Goal: Information Seeking & Learning: Learn about a topic

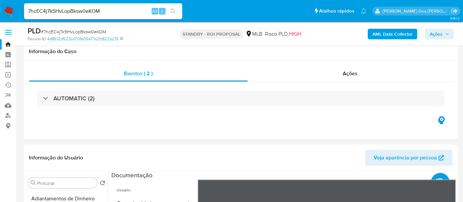
select select "10"
click at [83, 11] on input "7hcEC4j7k5HvLopBksw0eKOM" at bounding box center [103, 11] width 158 height 9
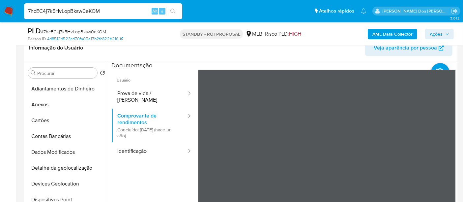
scroll to position [342, 0]
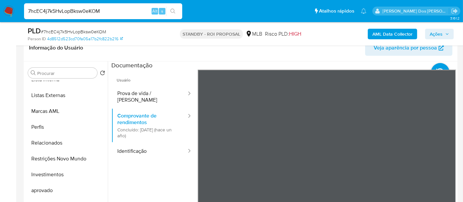
click at [83, 11] on input "7hcEC4j7k5HvLopBksw0eKOM" at bounding box center [103, 11] width 158 height 9
type input "msaluha@yahoo.com"
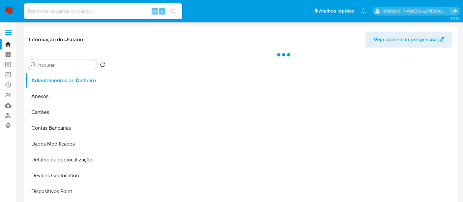
select select "10"
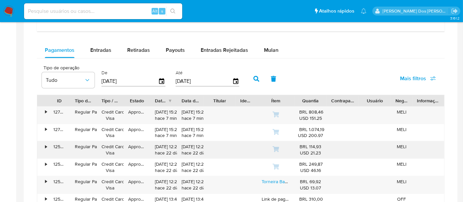
scroll to position [403, 0]
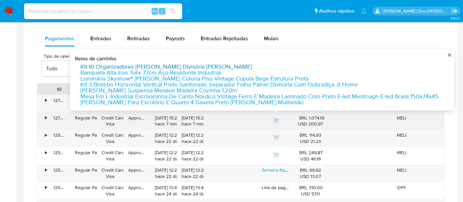
click at [225, 64] on link "Kit 10 Organizadores Cozinha Gaveta Talheres Divisória Branco" at bounding box center [166, 67] width 172 height 6
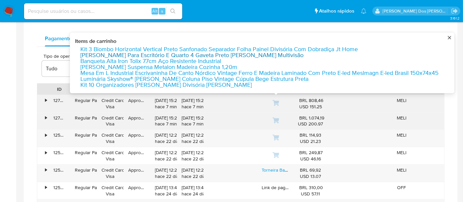
click at [225, 52] on link "Gaveteiro Gaveteiro Para Escritório E Quarto 4 Gaveta Preto Fosco Multivisão" at bounding box center [191, 55] width 223 height 6
click at [172, 59] on link "Banqueta Alta Iron Tolix 77cm Aço Resistente Industrial" at bounding box center [150, 61] width 141 height 6
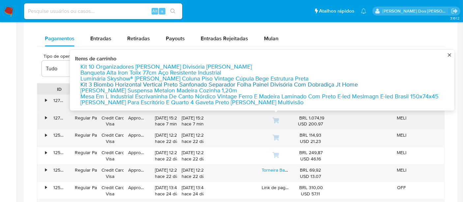
click at [197, 82] on link "Kit 3 Biombo Horizontal Vertical Preto Sanfonado Separador Folha Painel Divisór…" at bounding box center [219, 84] width 278 height 6
click at [195, 88] on link "Nicho Prateleira Suspensa Metalon Madeira Cozinha 1,20m" at bounding box center [158, 90] width 157 height 6
click at [229, 93] on link "Mesa Em L Industrial Escrivaninha De Canto Nórdico Vintage Ferro E Madeira Lami…" at bounding box center [259, 96] width 359 height 6
click at [260, 100] on link "Gaveteiro Gaveteiro Para Escritório E Quarto 4 Gaveta Preto Fosco Multivisão" at bounding box center [191, 102] width 223 height 6
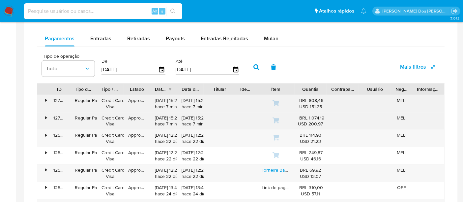
click at [117, 11] on input at bounding box center [103, 11] width 158 height 9
paste input "7hcEC4j7k5HvLopBksw0eKOM"
type input "7hcEC4j7k5HvLopBksw0eKOM"
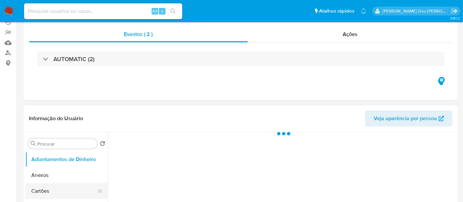
scroll to position [110, 0]
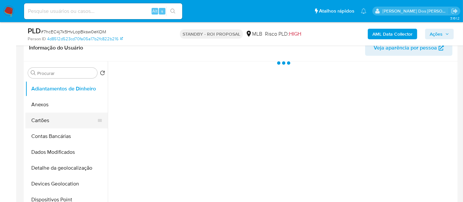
select select "10"
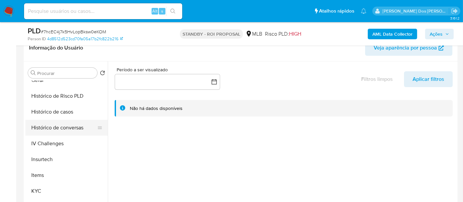
scroll to position [219, 0]
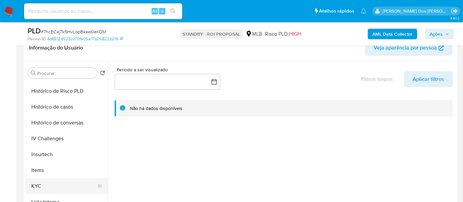
click at [36, 180] on button "KYC" at bounding box center [63, 186] width 77 height 16
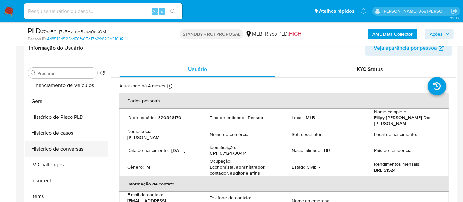
scroll to position [183, 0]
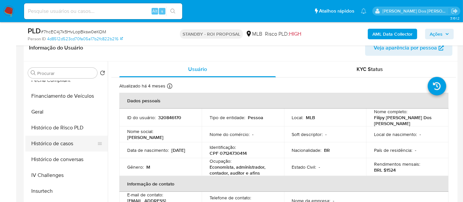
click at [70, 144] on button "Histórico de casos" at bounding box center [63, 144] width 77 height 16
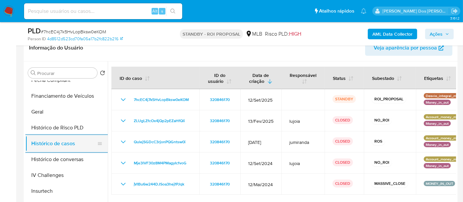
scroll to position [110, 0]
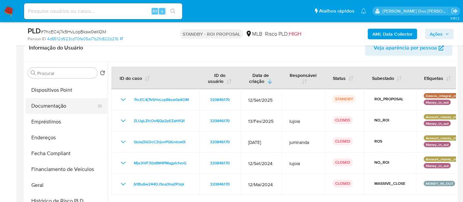
click at [60, 104] on button "Documentação" at bounding box center [63, 106] width 77 height 16
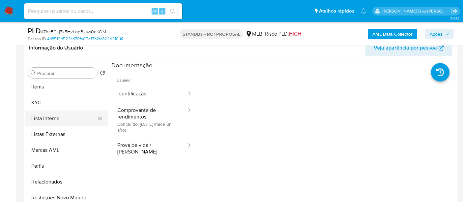
scroll to position [329, 0]
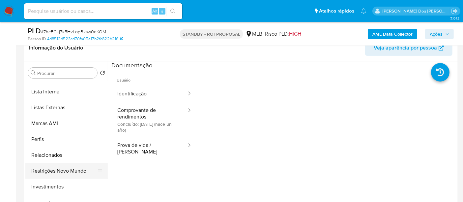
click at [70, 169] on button "Restrições Novo Mundo" at bounding box center [63, 171] width 77 height 16
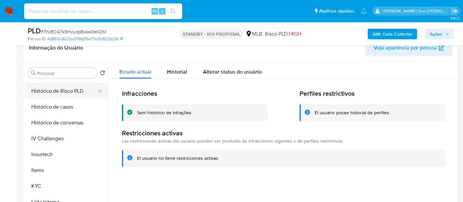
scroll to position [183, 0]
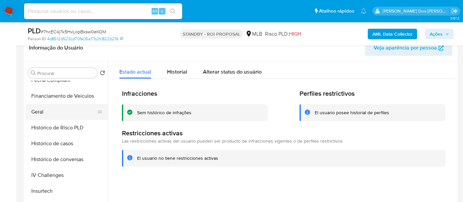
click at [43, 108] on button "Geral" at bounding box center [63, 112] width 77 height 16
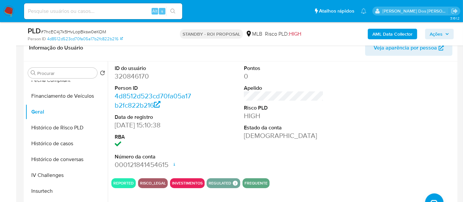
click at [108, 10] on input at bounding box center [103, 11] width 158 height 9
paste input "FcIATxgk4MfWFBwPnzJaDXyM"
type input "FcIATxgk4MfWFBwPnzJaDXyM"
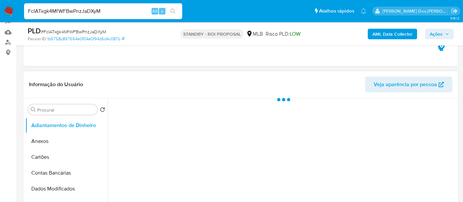
select select "10"
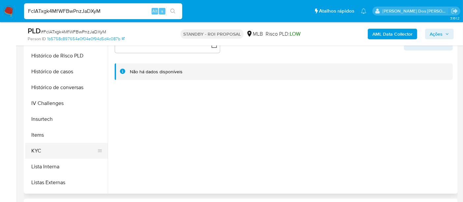
scroll to position [220, 0]
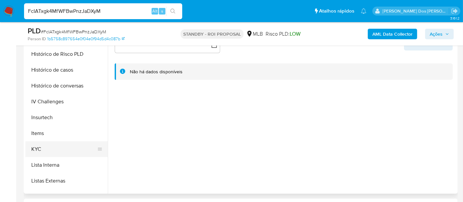
drag, startPoint x: 37, startPoint y: 146, endPoint x: 55, endPoint y: 153, distance: 19.2
click at [38, 146] on button "KYC" at bounding box center [63, 149] width 77 height 16
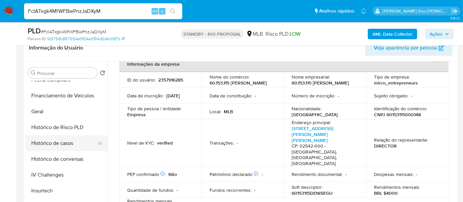
scroll to position [110, 0]
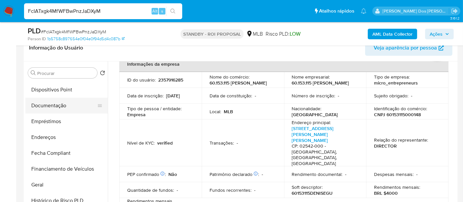
click at [58, 106] on button "Documentação" at bounding box center [63, 106] width 77 height 16
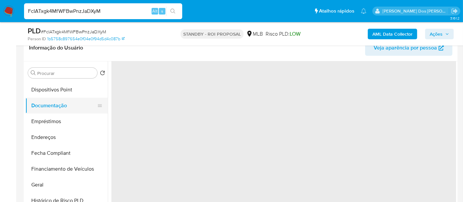
scroll to position [0, 0]
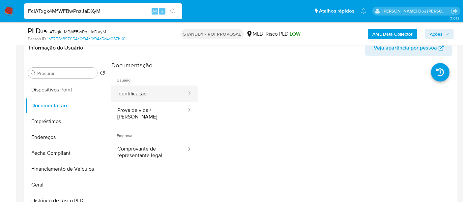
click at [138, 95] on button "Identificação" at bounding box center [149, 93] width 76 height 17
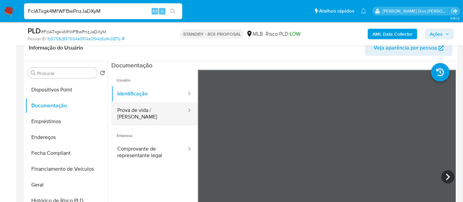
click at [144, 111] on button "Prova de vida / [PERSON_NAME]" at bounding box center [149, 113] width 76 height 22
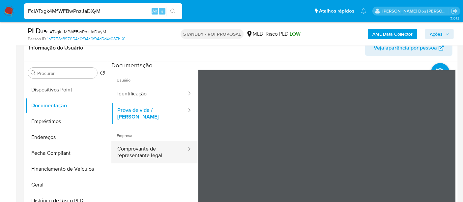
click at [141, 148] on button "Comprovante de representante legal" at bounding box center [149, 152] width 76 height 22
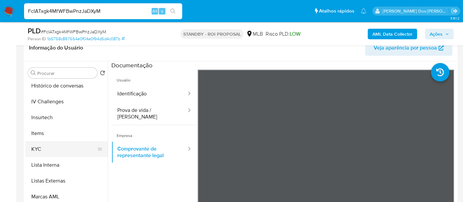
scroll to position [342, 0]
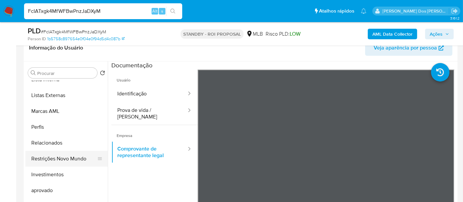
drag, startPoint x: 75, startPoint y: 158, endPoint x: 82, endPoint y: 157, distance: 7.3
click at [75, 158] on button "Restrições Novo Mundo" at bounding box center [63, 159] width 77 height 16
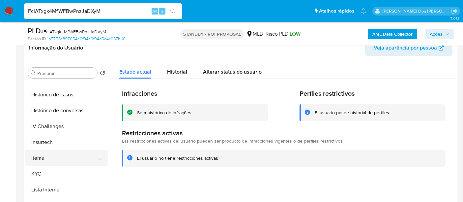
scroll to position [195, 0]
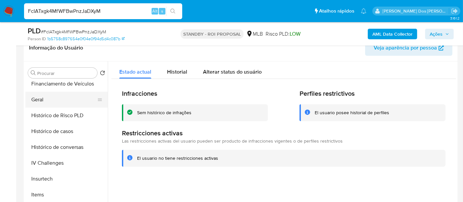
click at [40, 100] on button "Geral" at bounding box center [63, 100] width 77 height 16
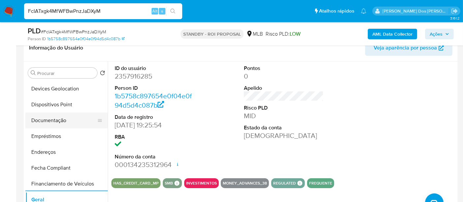
scroll to position [85, 0]
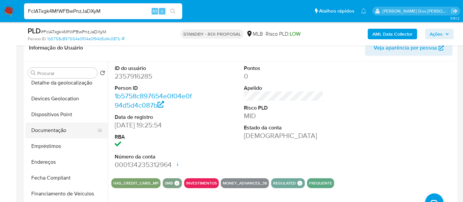
click at [57, 128] on button "Documentação" at bounding box center [63, 130] width 77 height 16
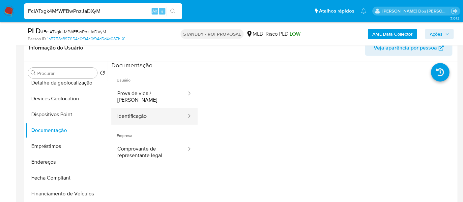
click at [127, 110] on button "Identificação" at bounding box center [149, 116] width 76 height 17
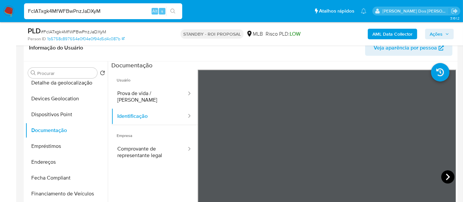
click at [442, 176] on icon at bounding box center [448, 176] width 13 height 13
click at [117, 12] on input "FcIATxgk4MfWFBwPnzJaDXyM" at bounding box center [103, 11] width 158 height 9
paste input "3YIPd8qI8QGTqCCihFbcSJgx"
type input "3YIPd8qI8QGTqCCihFbcSJgx"
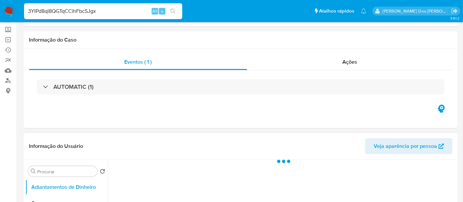
scroll to position [146, 0]
select select "10"
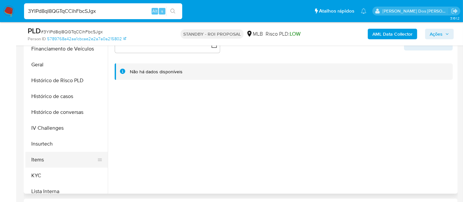
scroll to position [220, 0]
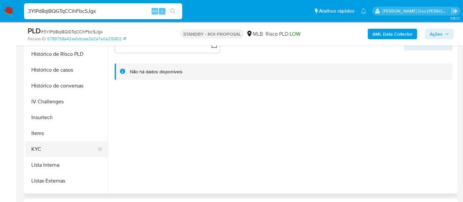
click at [31, 148] on button "KYC" at bounding box center [63, 149] width 77 height 16
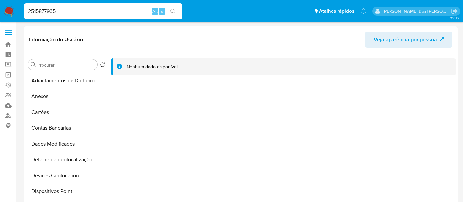
select select "10"
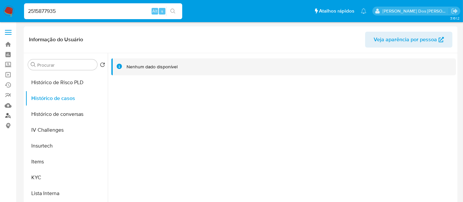
click at [8, 115] on link "Localizador de pessoas" at bounding box center [39, 115] width 78 height 10
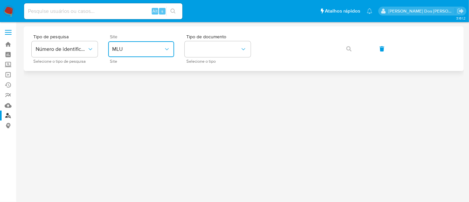
click at [158, 48] on span "MLU" at bounding box center [137, 49] width 51 height 7
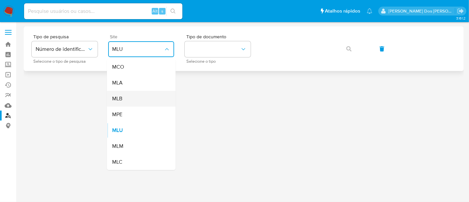
click at [131, 99] on div "MLB" at bounding box center [139, 99] width 54 height 16
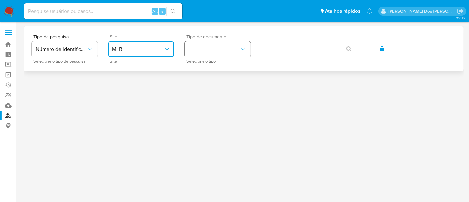
drag, startPoint x: 211, startPoint y: 50, endPoint x: 211, endPoint y: 57, distance: 6.9
click at [211, 50] on button "identificationType" at bounding box center [218, 49] width 66 height 16
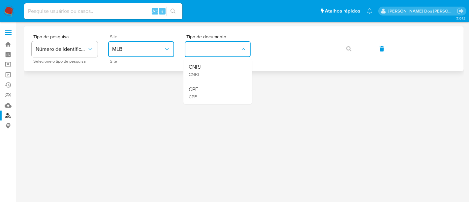
drag, startPoint x: 207, startPoint y: 88, endPoint x: 280, endPoint y: 60, distance: 77.4
click at [208, 88] on div "CPF CPF" at bounding box center [216, 92] width 54 height 22
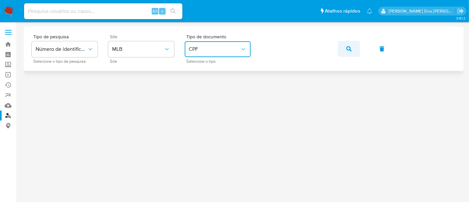
click at [348, 48] on icon "button" at bounding box center [348, 48] width 5 height 5
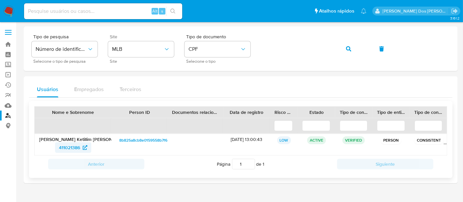
click at [63, 147] on span "411021386" at bounding box center [69, 147] width 21 height 11
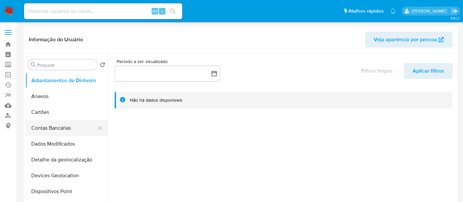
scroll to position [73, 0]
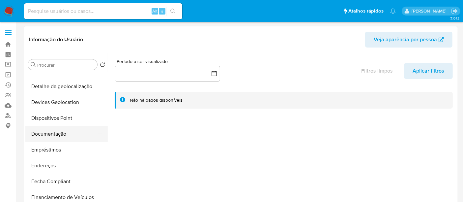
click at [56, 138] on button "Documentação" at bounding box center [63, 134] width 77 height 16
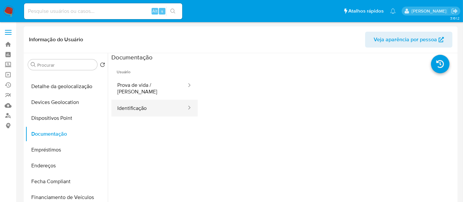
click at [133, 103] on button "Identificação" at bounding box center [149, 108] width 76 height 17
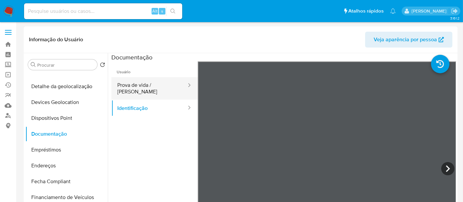
click at [166, 83] on button "Prova de vida / [PERSON_NAME]" at bounding box center [149, 88] width 76 height 22
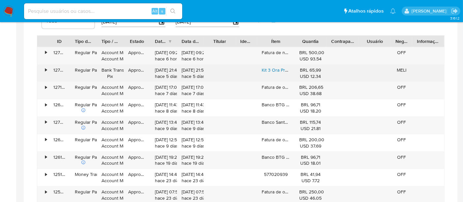
scroll to position [513, 0]
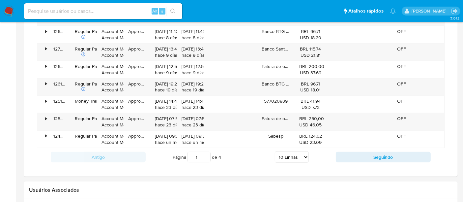
click at [298, 154] on select "5 Linhas 10 Linhas 20 Linhas 25 Linhas 50 Linhas 100 Linhas" at bounding box center [292, 156] width 34 height 11
click at [294, 156] on select "5 Linhas 10 Linhas 20 Linhas 25 Linhas 50 Linhas 100 Linhas" at bounding box center [292, 156] width 34 height 11
select select "100"
click at [275, 151] on select "5 Linhas 10 Linhas 20 Linhas 25 Linhas 50 Linhas 100 Linhas" at bounding box center [292, 156] width 34 height 11
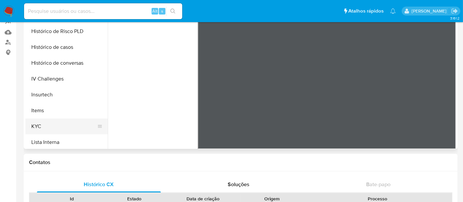
scroll to position [220, 0]
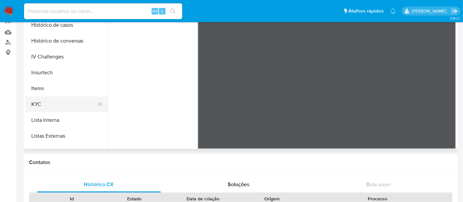
click at [38, 102] on button "KYC" at bounding box center [63, 104] width 77 height 16
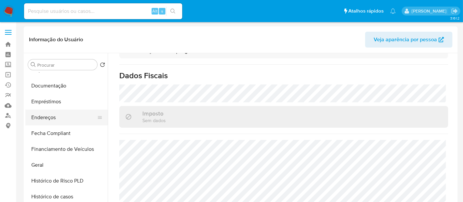
scroll to position [110, 0]
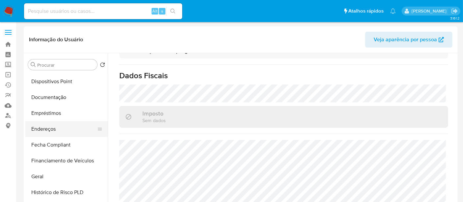
click at [53, 127] on button "Endereços" at bounding box center [63, 129] width 77 height 16
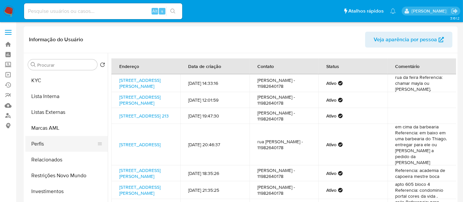
scroll to position [305, 0]
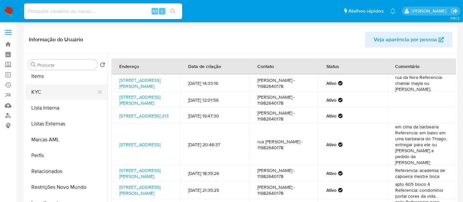
click at [36, 93] on button "KYC" at bounding box center [63, 92] width 77 height 16
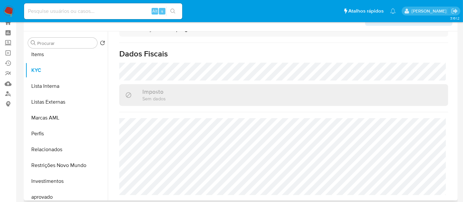
scroll to position [37, 0]
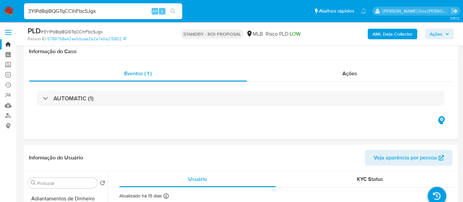
select select "10"
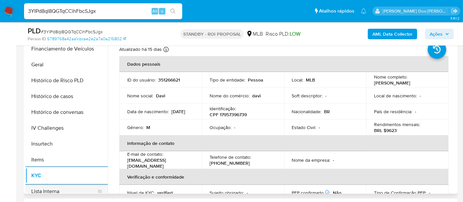
scroll to position [183, 0]
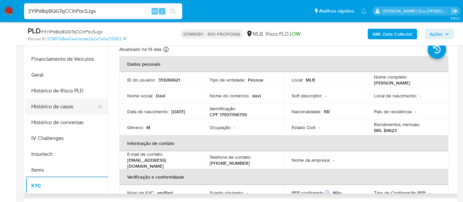
click at [60, 105] on button "Histórico de casos" at bounding box center [63, 107] width 77 height 16
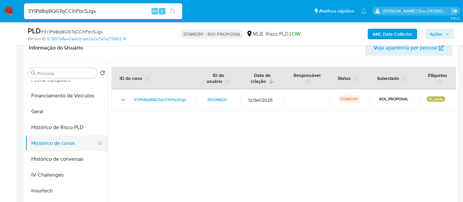
scroll to position [73, 0]
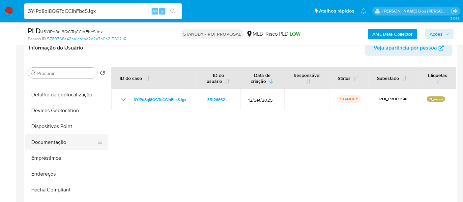
click at [47, 142] on button "Documentação" at bounding box center [63, 142] width 77 height 16
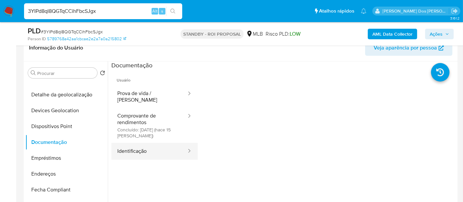
click at [124, 144] on button "Identificação" at bounding box center [149, 151] width 76 height 17
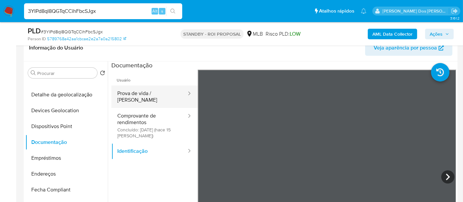
click at [149, 97] on button "Prova de vida / [PERSON_NAME]" at bounding box center [149, 96] width 76 height 22
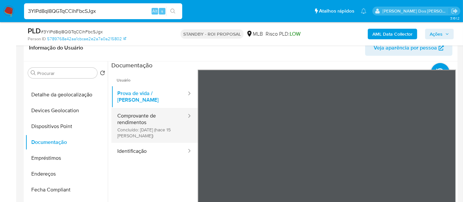
click at [118, 115] on button "Comprovante de rendimentos Concluído: 18/09/2025 (hace 15 días)" at bounding box center [149, 125] width 76 height 35
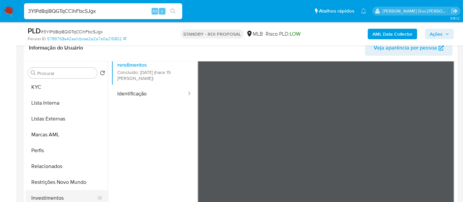
scroll to position [330, 0]
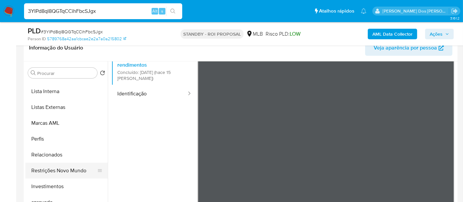
click at [73, 171] on button "Restrições Novo Mundo" at bounding box center [63, 171] width 77 height 16
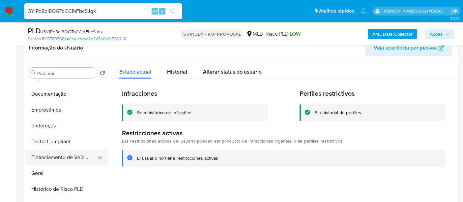
scroll to position [110, 0]
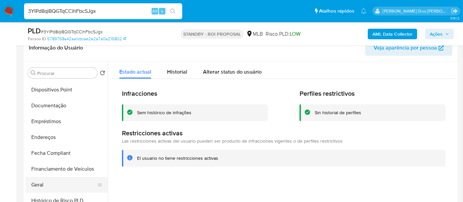
click at [40, 182] on button "Geral" at bounding box center [63, 185] width 77 height 16
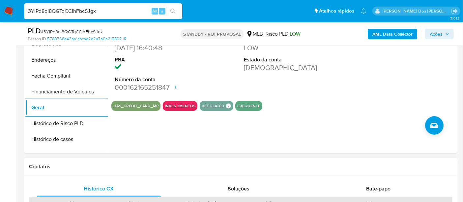
scroll to position [220, 0]
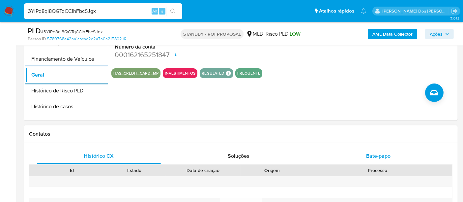
click at [370, 153] on span "Bate-papo" at bounding box center [378, 156] width 24 height 8
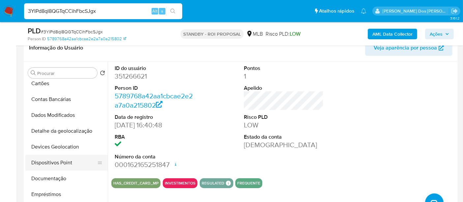
scroll to position [37, 0]
click at [47, 175] on button "Documentação" at bounding box center [63, 179] width 77 height 16
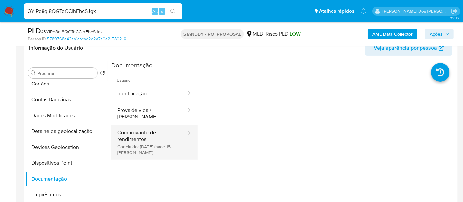
click at [137, 137] on button "Comprovante de rendimentos Concluído: 18/09/2025 (hace 15 días)" at bounding box center [149, 142] width 76 height 35
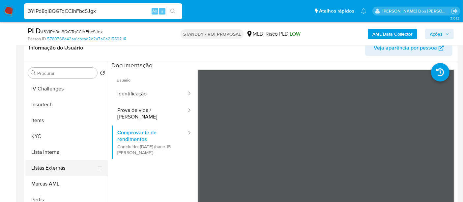
scroll to position [293, 0]
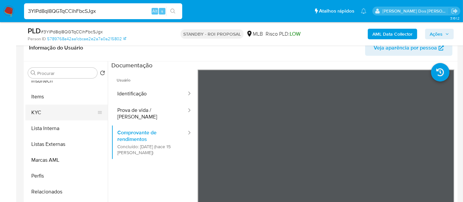
click at [36, 111] on button "KYC" at bounding box center [63, 113] width 77 height 16
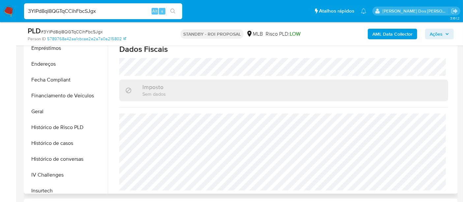
scroll to position [110, 0]
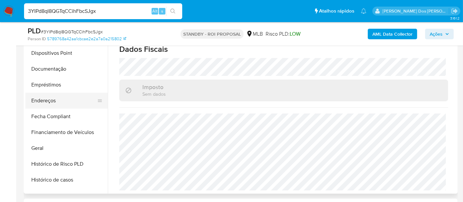
click at [47, 101] on button "Endereços" at bounding box center [63, 101] width 77 height 16
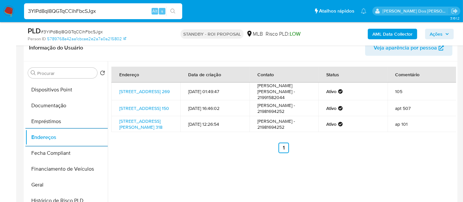
click at [92, 12] on input "3YIPd8qI8QGTqCCihFbcSJgx" at bounding box center [103, 11] width 158 height 9
paste input "HjmsCeWtYEiidQFiAvSN5Uki"
type input "HjmsCeWtYEiidQFiAvSN5Uki"
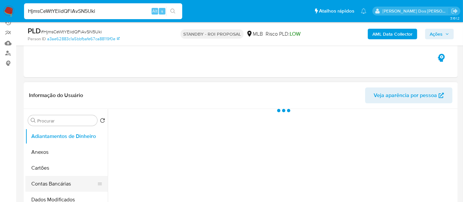
scroll to position [110, 0]
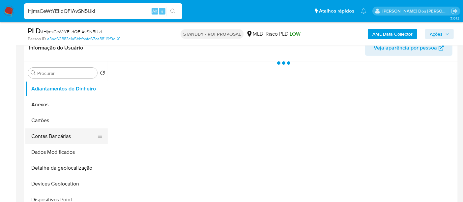
select select "10"
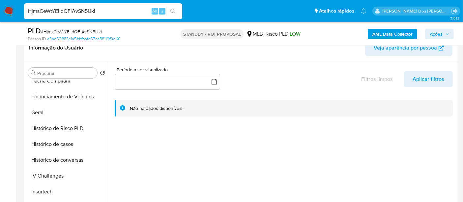
scroll to position [256, 0]
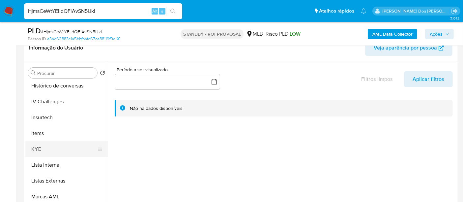
click at [37, 154] on button "KYC" at bounding box center [63, 149] width 77 height 16
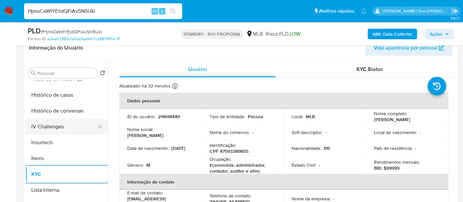
scroll to position [220, 0]
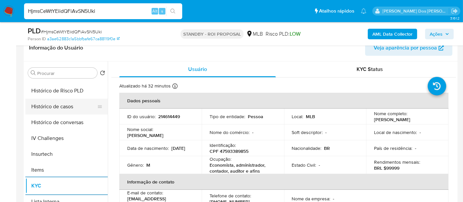
click at [64, 110] on button "Histórico de casos" at bounding box center [63, 107] width 77 height 16
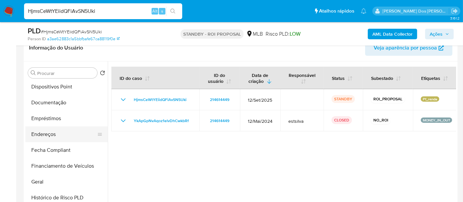
scroll to position [110, 0]
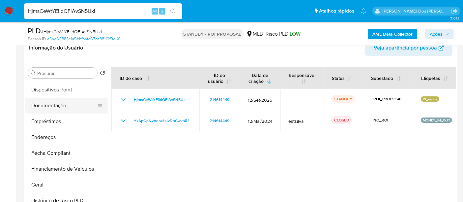
click at [57, 106] on button "Documentação" at bounding box center [63, 106] width 77 height 16
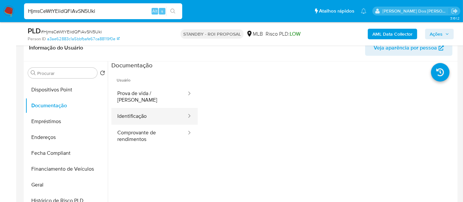
click at [131, 109] on button "Identificação" at bounding box center [149, 116] width 76 height 17
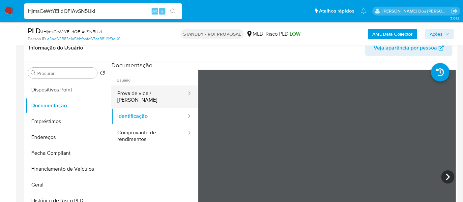
click at [135, 93] on button "Prova de vida / [PERSON_NAME]" at bounding box center [149, 96] width 76 height 22
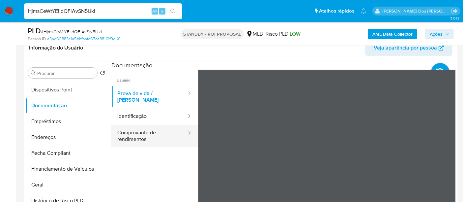
click at [137, 131] on button "Comprovante de rendimentos" at bounding box center [149, 136] width 76 height 22
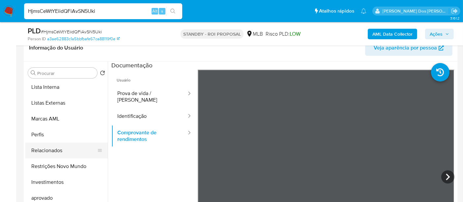
scroll to position [342, 0]
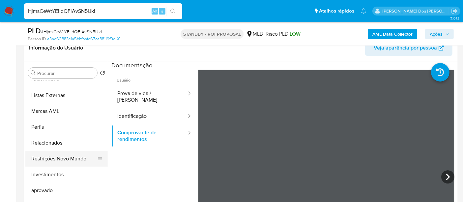
click at [67, 157] on button "Restrições Novo Mundo" at bounding box center [63, 159] width 77 height 16
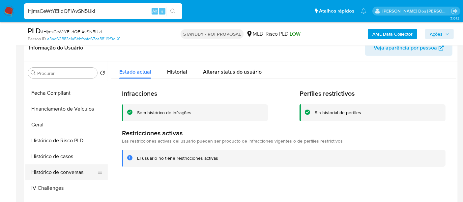
scroll to position [158, 0]
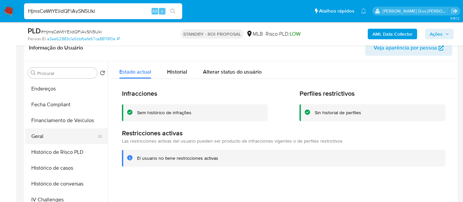
click at [44, 136] on button "Geral" at bounding box center [63, 136] width 77 height 16
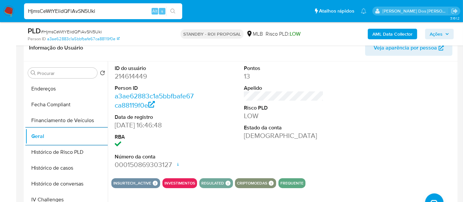
scroll to position [256, 0]
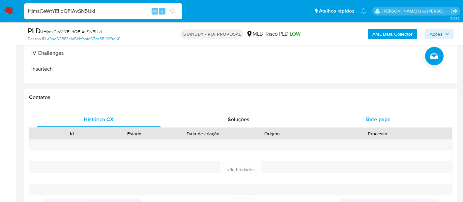
click at [369, 117] on span "Bate-papo" at bounding box center [378, 119] width 24 height 8
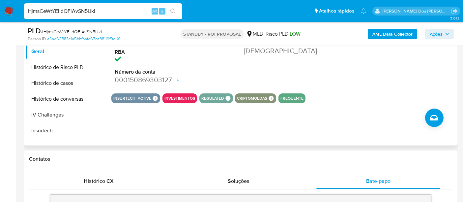
scroll to position [183, 0]
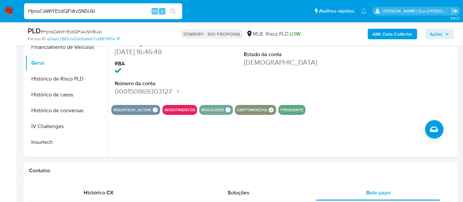
click at [110, 14] on input "HjmsCeWtYEiidQFiAvSN5Uki" at bounding box center [103, 11] width 158 height 9
paste input "61sMvTiFiAsJvgjKsRqLHTUD"
type input "61sMvTiFiAsJvgjKsRqLHTUD"
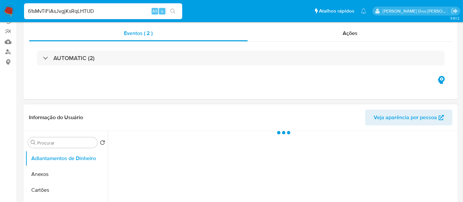
scroll to position [110, 0]
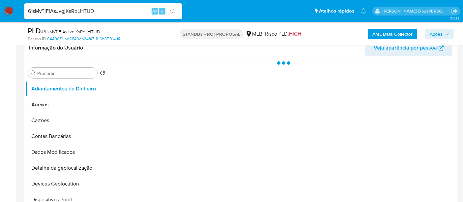
select select "10"
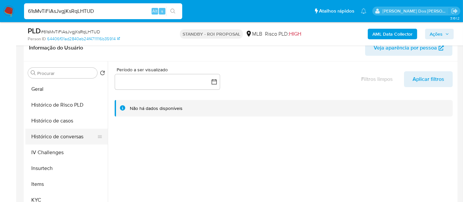
scroll to position [256, 0]
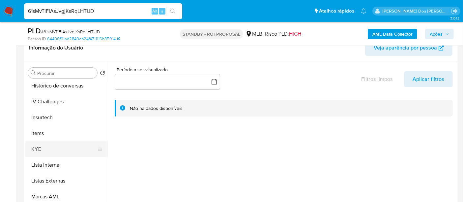
click at [40, 148] on button "KYC" at bounding box center [63, 149] width 77 height 16
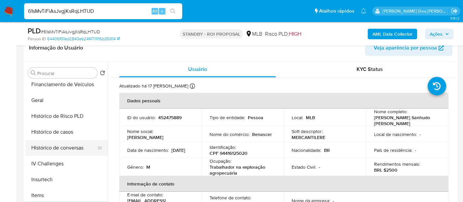
scroll to position [183, 0]
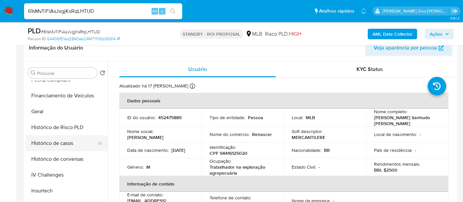
click at [59, 145] on button "Histórico de casos" at bounding box center [63, 143] width 77 height 16
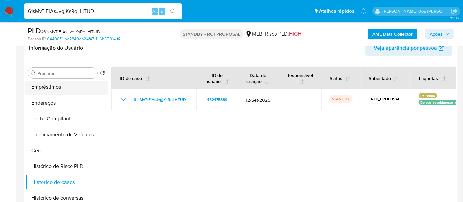
scroll to position [73, 0]
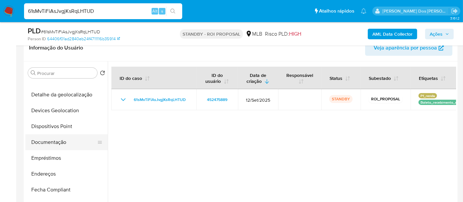
click at [63, 142] on button "Documentação" at bounding box center [63, 142] width 77 height 16
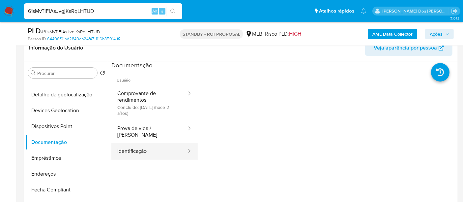
click at [121, 146] on button "Identificação" at bounding box center [149, 151] width 76 height 17
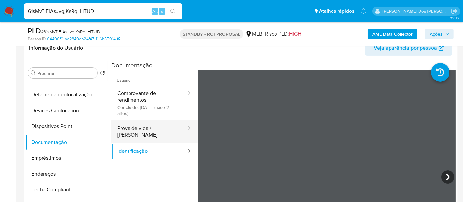
click at [152, 124] on button "Prova de vida / [PERSON_NAME]" at bounding box center [149, 131] width 76 height 22
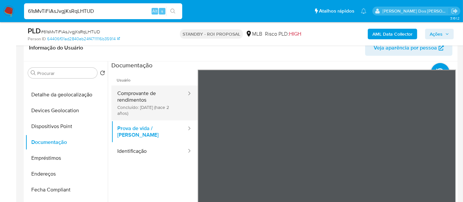
click at [141, 102] on button "Comprovante de rendimentos Concluído: 28/04/2023 (hace 2 años)" at bounding box center [149, 102] width 76 height 35
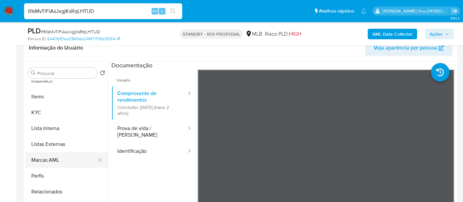
scroll to position [342, 0]
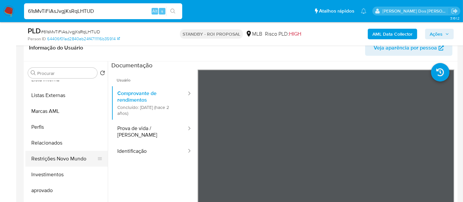
click at [64, 159] on button "Restrições Novo Mundo" at bounding box center [63, 159] width 77 height 16
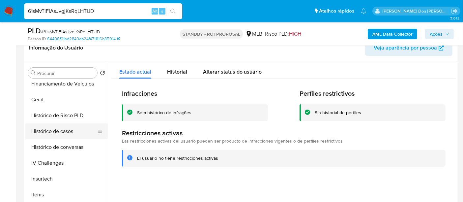
scroll to position [158, 0]
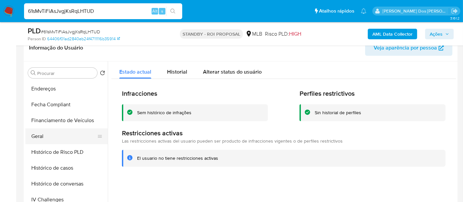
click at [43, 137] on button "Geral" at bounding box center [63, 136] width 77 height 16
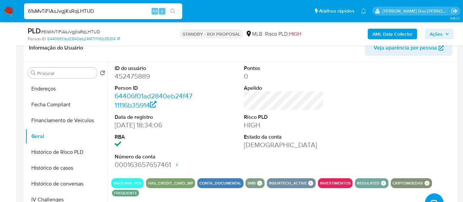
click at [91, 12] on input "61sMvTiFiAsJvgjKsRqLHTUD" at bounding box center [103, 11] width 158 height 9
paste input "8BjPFFxRG9MqIenFmdSuEuj8"
type input "8BjPFFxRG9MqIenFmdSuEuj8"
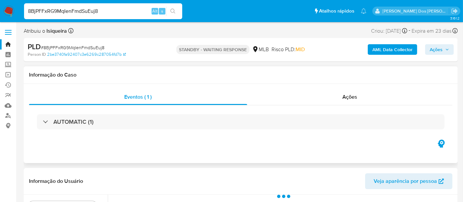
select select "10"
click at [97, 6] on div "8BjPFFxRG9MqIenFmdSuEuj8 Alt s" at bounding box center [103, 11] width 158 height 16
click at [97, 11] on input "8BjPFFxRG9MqIenFmdSuEuj8" at bounding box center [103, 11] width 158 height 9
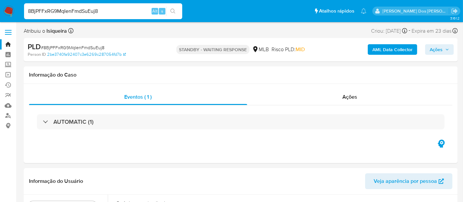
paste input "ntxIY4KgpFm0qzhshjaL3CVC"
type input "ntxIY4KgpFm0qzhshjaL3CVC"
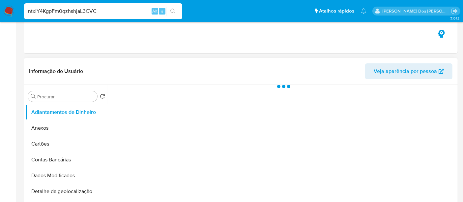
select select "10"
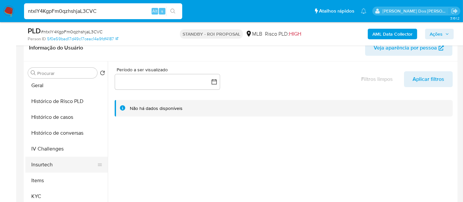
scroll to position [220, 0]
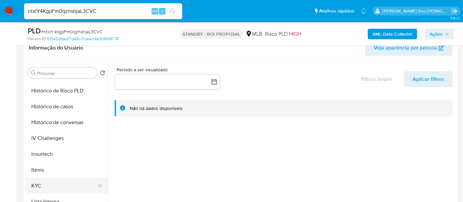
click at [32, 182] on button "KYC" at bounding box center [63, 186] width 77 height 16
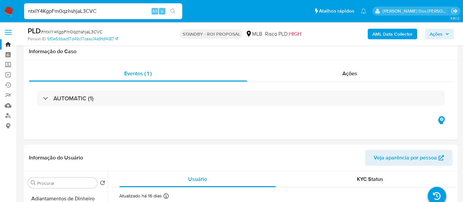
select select "10"
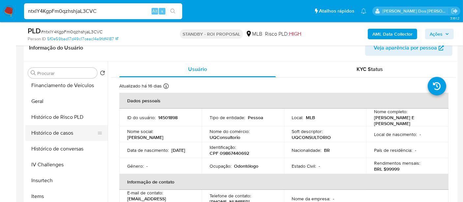
scroll to position [183, 0]
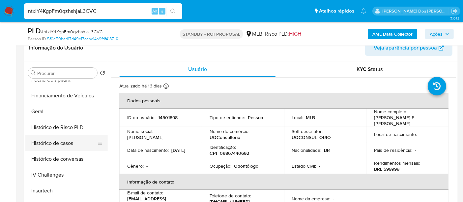
click at [61, 142] on button "Histórico de casos" at bounding box center [63, 143] width 77 height 16
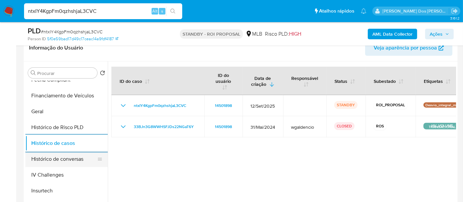
scroll to position [110, 0]
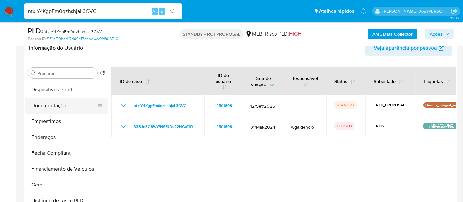
click at [56, 109] on button "Documentação" at bounding box center [63, 106] width 77 height 16
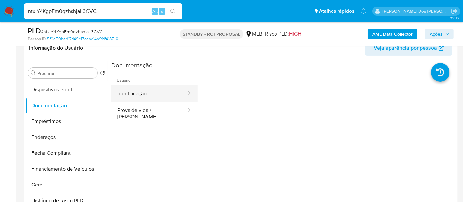
click at [137, 96] on button "Identificação" at bounding box center [149, 93] width 76 height 17
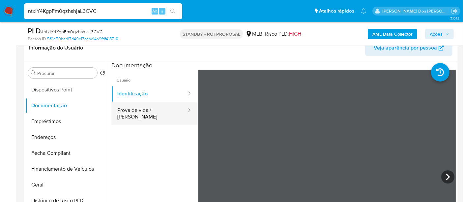
click at [151, 112] on button "Prova de vida / [PERSON_NAME]" at bounding box center [149, 113] width 76 height 22
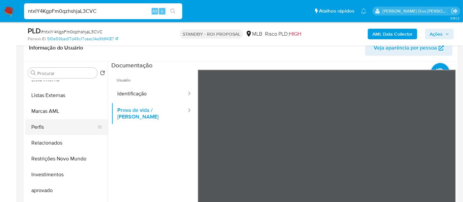
scroll to position [341, 0]
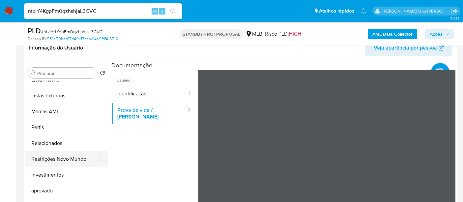
click at [63, 156] on button "Restrições Novo Mundo" at bounding box center [63, 159] width 77 height 16
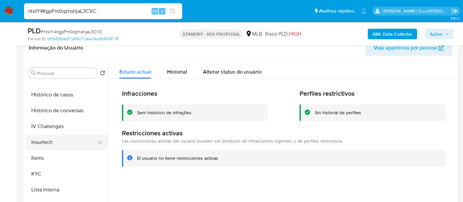
scroll to position [195, 0]
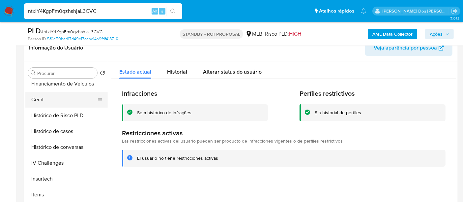
click at [41, 101] on button "Geral" at bounding box center [63, 100] width 77 height 16
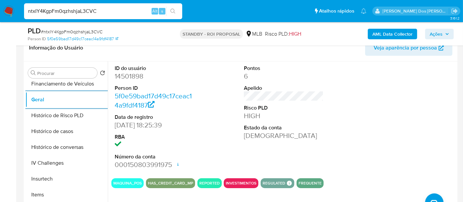
click at [89, 13] on input "ntxIY4KgpFm0qzhshjaL3CVC" at bounding box center [103, 11] width 158 height 9
paste input "WLFYMxKGQeGde5EmficDNa6i"
type input "WLFYMxKGQeGde5EmficDNa6i"
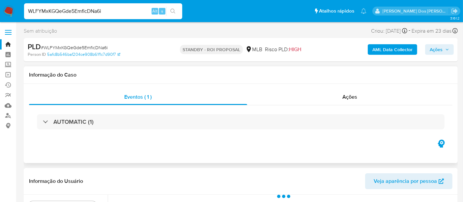
select select "10"
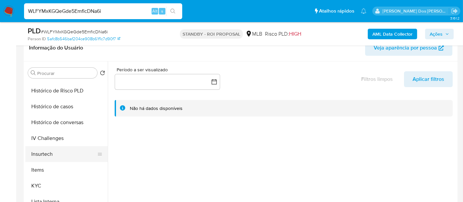
scroll to position [293, 0]
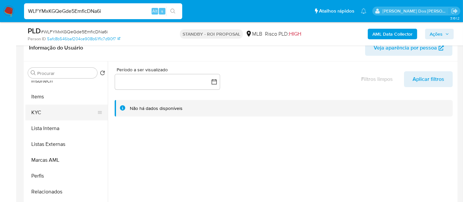
drag, startPoint x: 38, startPoint y: 114, endPoint x: 45, endPoint y: 114, distance: 6.9
click at [38, 114] on button "KYC" at bounding box center [63, 113] width 77 height 16
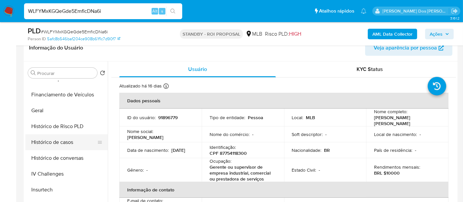
scroll to position [183, 0]
click at [65, 147] on button "Histórico de casos" at bounding box center [63, 143] width 77 height 16
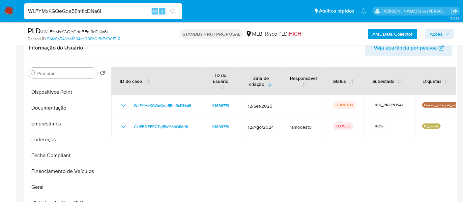
scroll to position [73, 0]
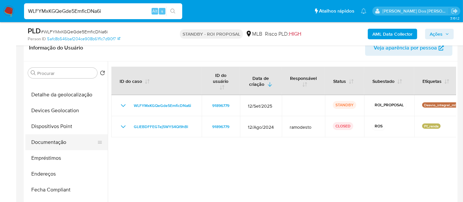
click at [52, 142] on button "Documentação" at bounding box center [63, 142] width 77 height 16
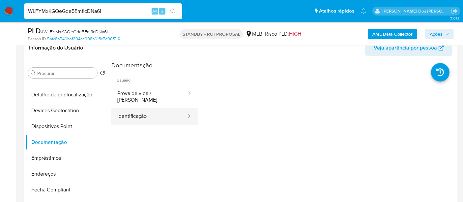
click at [122, 110] on button "Identificação" at bounding box center [149, 116] width 76 height 17
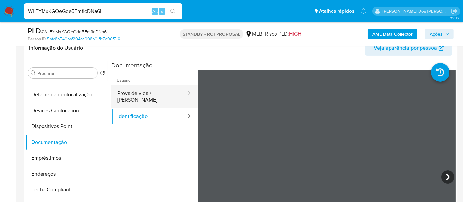
click at [145, 93] on button "Prova de vida / [PERSON_NAME]" at bounding box center [149, 96] width 76 height 22
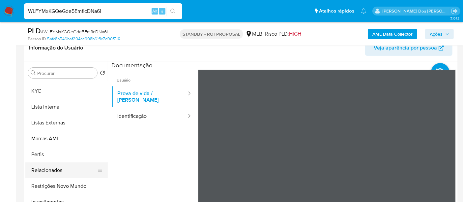
scroll to position [330, 0]
click at [63, 168] on button "Restrições Novo Mundo" at bounding box center [63, 171] width 77 height 16
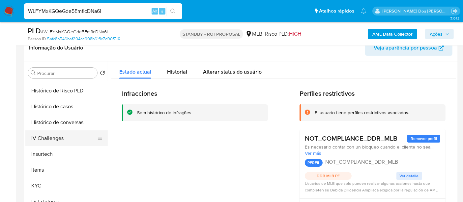
scroll to position [183, 0]
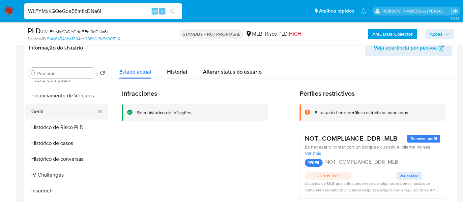
click at [32, 112] on button "Geral" at bounding box center [63, 112] width 77 height 16
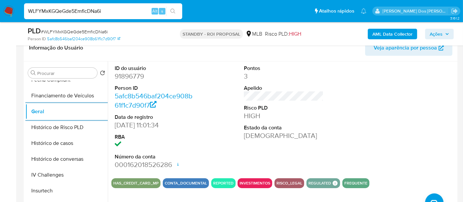
click at [128, 11] on input "WLFYMxKGQeGde5EmficDNa6i" at bounding box center [103, 11] width 158 height 9
paste input "L0dPBbKd5wR90Kf67hbDz0j4"
type input "L0dPBbKd5wR90Kf67hbDz0j4"
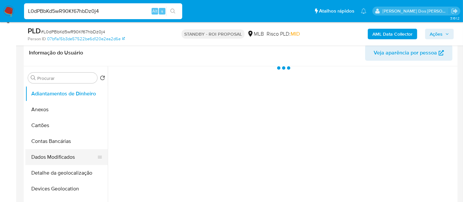
scroll to position [146, 0]
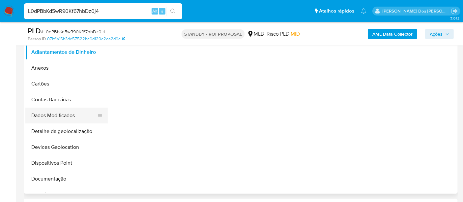
select select "10"
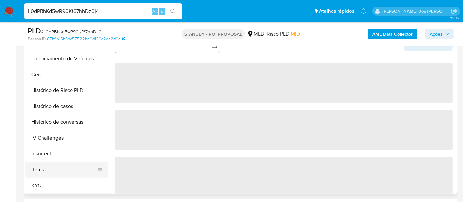
scroll to position [220, 0]
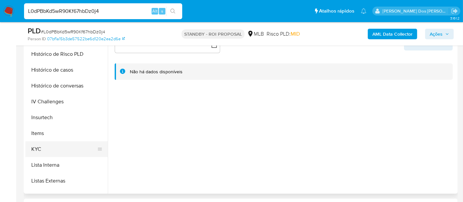
drag, startPoint x: 42, startPoint y: 146, endPoint x: 93, endPoint y: 141, distance: 51.7
click at [42, 146] on button "KYC" at bounding box center [63, 149] width 77 height 16
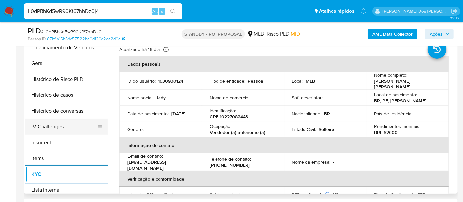
scroll to position [183, 0]
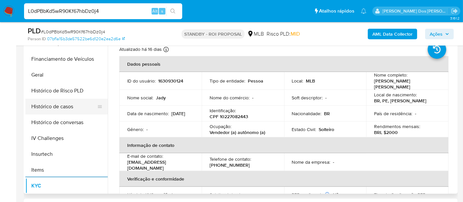
click at [58, 109] on button "Histórico de casos" at bounding box center [63, 107] width 77 height 16
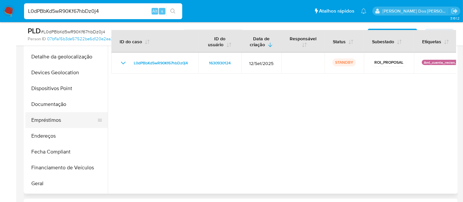
scroll to position [73, 0]
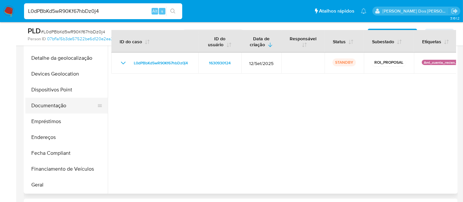
click at [53, 107] on button "Documentação" at bounding box center [63, 106] width 77 height 16
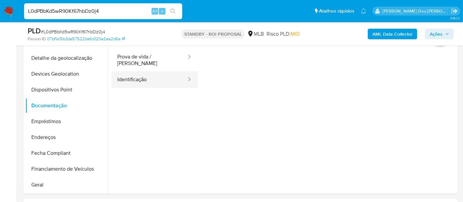
click at [123, 72] on button "Identificação" at bounding box center [149, 79] width 76 height 17
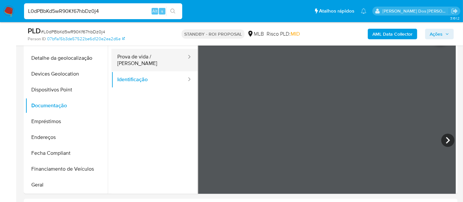
click at [163, 55] on button "Prova de vida / Selfie" at bounding box center [149, 60] width 76 height 22
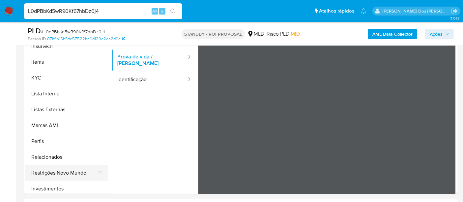
scroll to position [330, 0]
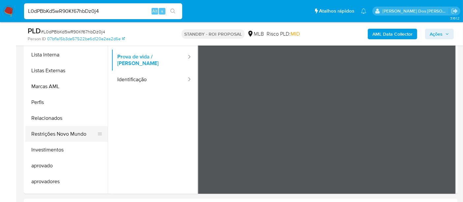
click at [62, 132] on button "Restrições Novo Mundo" at bounding box center [63, 134] width 77 height 16
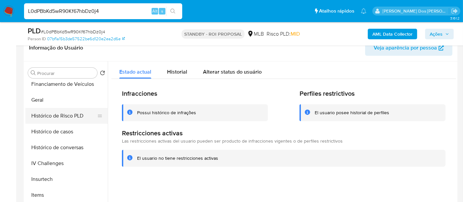
scroll to position [183, 0]
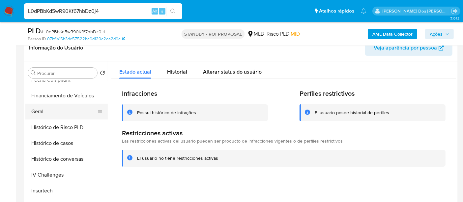
click at [39, 110] on button "Geral" at bounding box center [63, 112] width 77 height 16
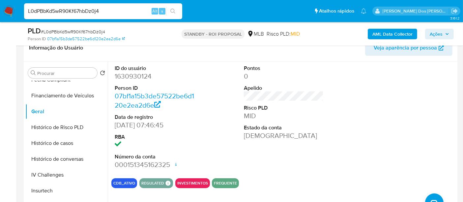
click at [104, 14] on input "L0dPBbKd5wR90Kf67hbDz0j4" at bounding box center [103, 11] width 158 height 9
paste input "F9TQTZ39klfltlk1JfUnzYRl"
type input "F9TQTZ39klfltlk1JfUnzYRl"
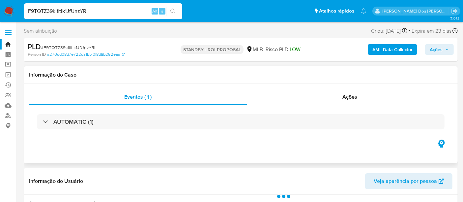
select select "10"
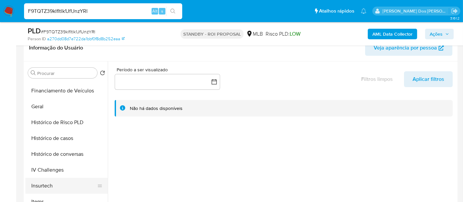
scroll to position [220, 0]
click at [37, 185] on button "KYC" at bounding box center [63, 186] width 77 height 16
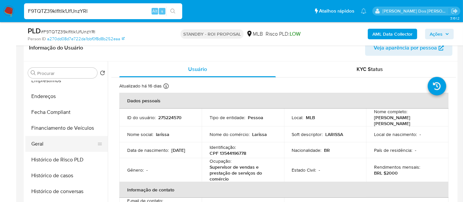
scroll to position [146, 0]
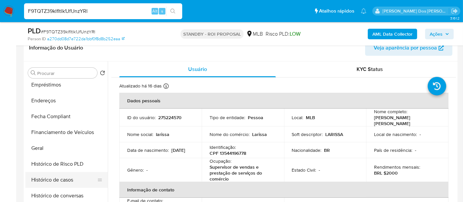
click at [60, 182] on button "Histórico de casos" at bounding box center [63, 180] width 77 height 16
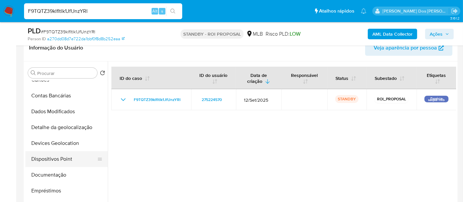
scroll to position [37, 0]
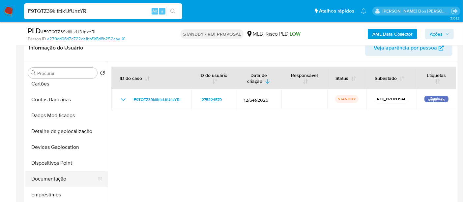
click at [47, 178] on button "Documentação" at bounding box center [63, 179] width 77 height 16
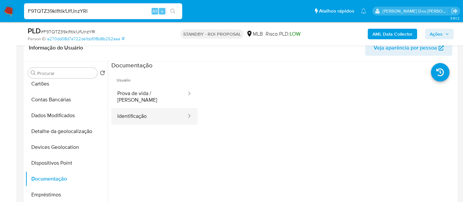
click at [139, 109] on button "Identificação" at bounding box center [149, 116] width 76 height 17
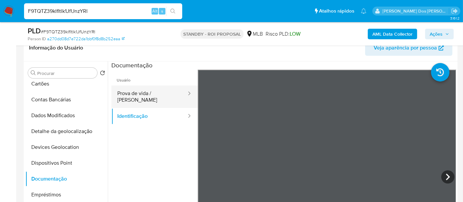
click at [161, 93] on button "Prova de vida / Selfie" at bounding box center [149, 96] width 76 height 22
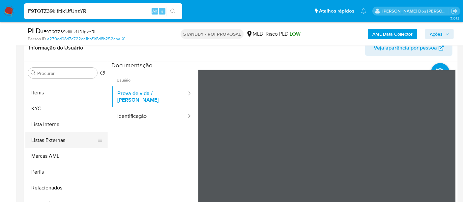
scroll to position [330, 0]
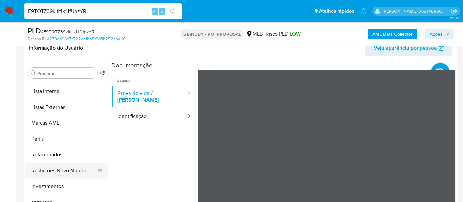
click at [68, 171] on button "Restrições Novo Mundo" at bounding box center [63, 171] width 77 height 16
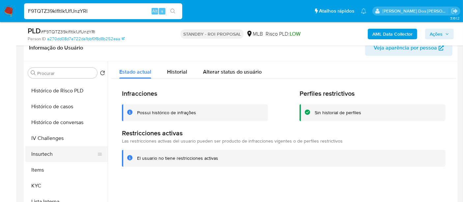
scroll to position [183, 0]
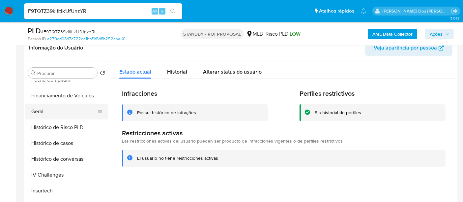
click at [41, 117] on button "Geral" at bounding box center [63, 112] width 77 height 16
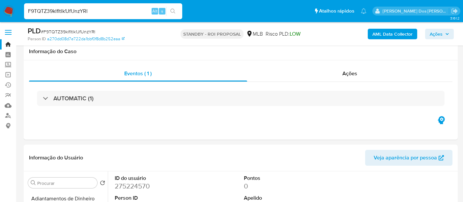
select select "10"
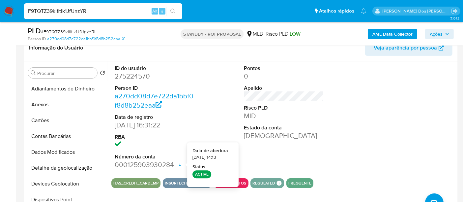
scroll to position [183, 0]
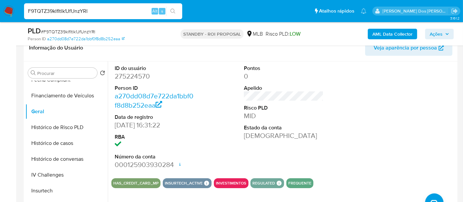
click at [71, 12] on input "F9TQTZ39klfltlk1JfUnzYRl" at bounding box center [103, 11] width 158 height 9
paste input "ikMMhGCcQpnr2Lod7EOA4FM1"
type input "ikMMhGCcQpnr2Lod7EOA4FM1"
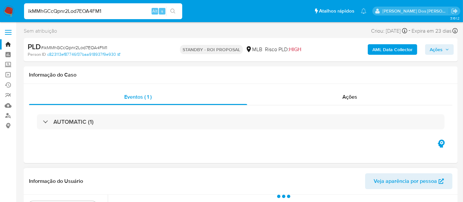
select select "10"
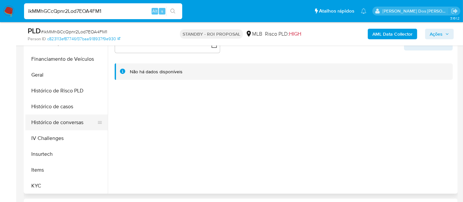
scroll to position [256, 0]
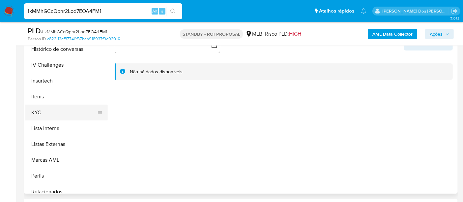
click at [38, 114] on button "KYC" at bounding box center [63, 113] width 77 height 16
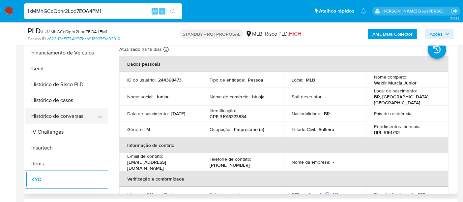
scroll to position [183, 0]
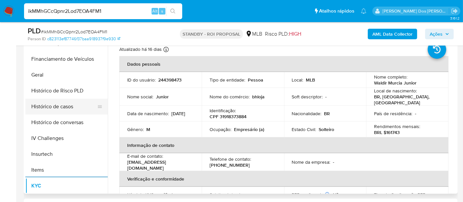
click at [61, 109] on button "Histórico de casos" at bounding box center [63, 107] width 77 height 16
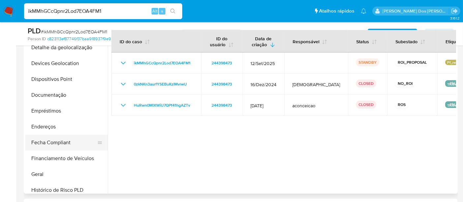
scroll to position [73, 0]
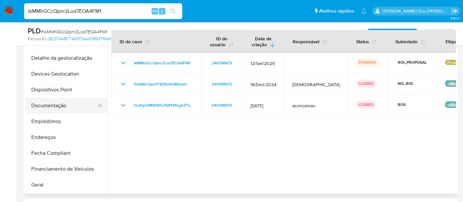
click at [47, 107] on button "Documentação" at bounding box center [63, 106] width 77 height 16
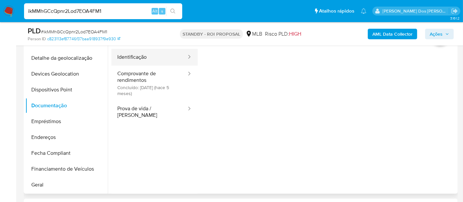
click at [131, 54] on button "Identificação" at bounding box center [149, 57] width 76 height 17
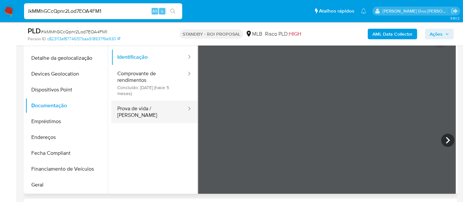
click at [138, 110] on button "Prova de vida / Selfie" at bounding box center [149, 112] width 76 height 22
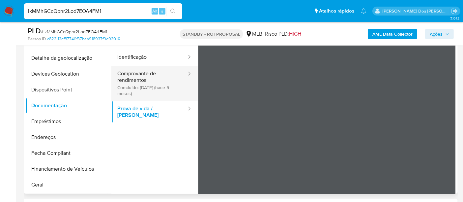
click at [132, 83] on button "Comprovante de rendimentos Concluído: 23/04/2025 (hace 5 meses)" at bounding box center [149, 83] width 76 height 35
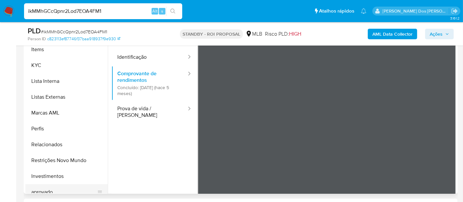
scroll to position [330, 0]
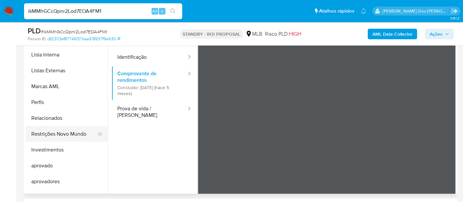
click at [73, 132] on button "Restrições Novo Mundo" at bounding box center [63, 134] width 77 height 16
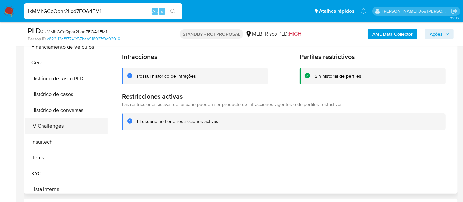
scroll to position [183, 0]
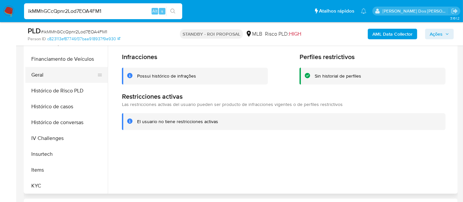
click at [39, 75] on button "Geral" at bounding box center [63, 75] width 77 height 16
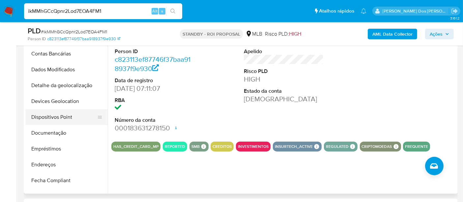
scroll to position [37, 0]
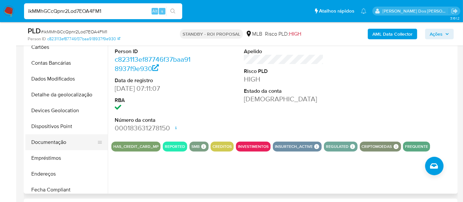
click at [52, 141] on button "Documentação" at bounding box center [63, 142] width 77 height 16
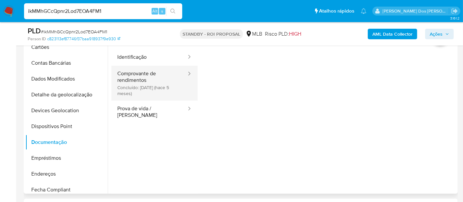
click at [142, 86] on button "Comprovante de rendimentos Concluído: 23/04/2025 (hace 5 meses)" at bounding box center [149, 83] width 76 height 35
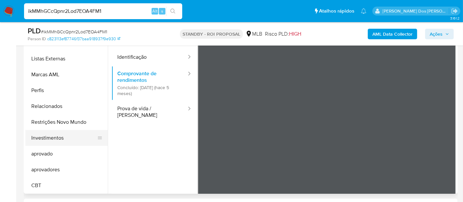
scroll to position [341, 0]
click at [6, 9] on img at bounding box center [8, 11] width 11 height 11
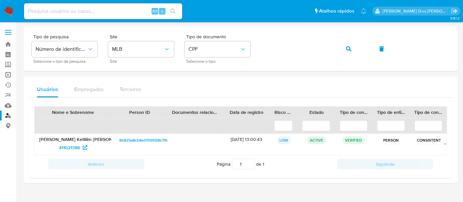
click at [8, 76] on link "Operações em massa" at bounding box center [39, 75] width 78 height 10
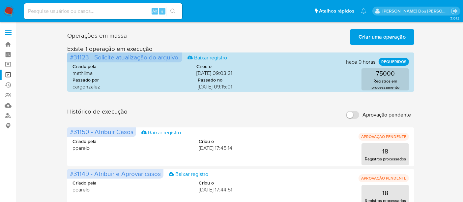
click at [375, 38] on span "Criar uma operação" at bounding box center [382, 37] width 47 height 15
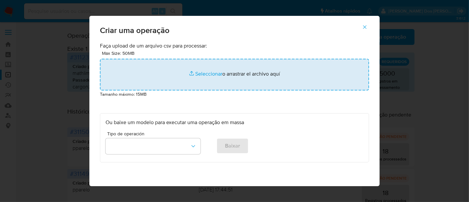
click at [212, 74] on input "file" at bounding box center [234, 75] width 269 height 32
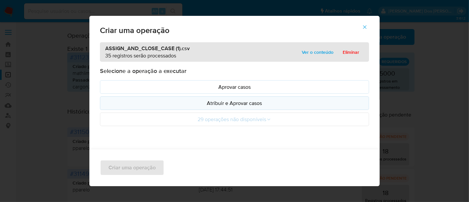
click at [208, 101] on p "Atribuir e Aprovar casos" at bounding box center [235, 103] width 258 height 8
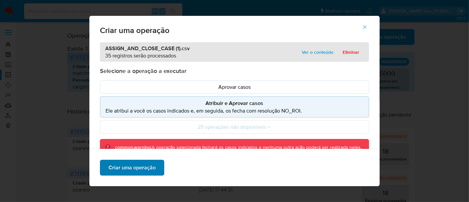
click at [152, 167] on span "Criar uma operação" at bounding box center [132, 167] width 47 height 15
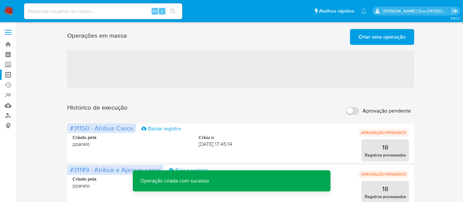
click at [368, 38] on span "Criar uma operação" at bounding box center [382, 37] width 47 height 15
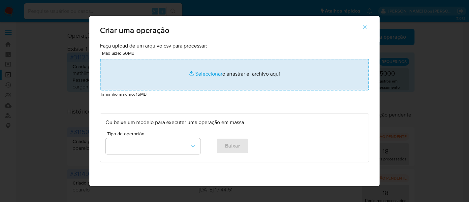
click at [208, 73] on input "file" at bounding box center [234, 75] width 269 height 32
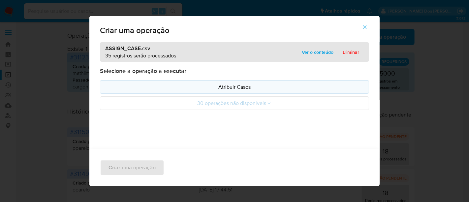
drag, startPoint x: 208, startPoint y: 73, endPoint x: 206, endPoint y: 89, distance: 16.3
click at [207, 88] on p "Atribuir Casos" at bounding box center [235, 87] width 258 height 8
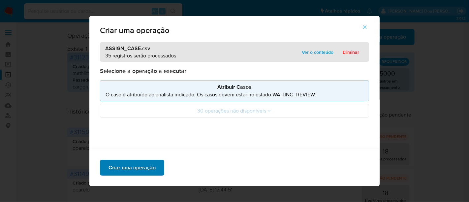
click at [145, 163] on span "Criar uma operação" at bounding box center [132, 167] width 47 height 15
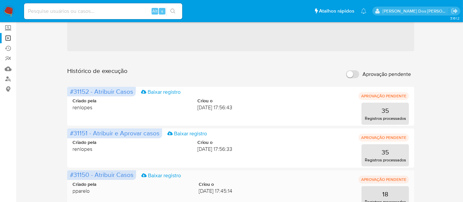
scroll to position [73, 0]
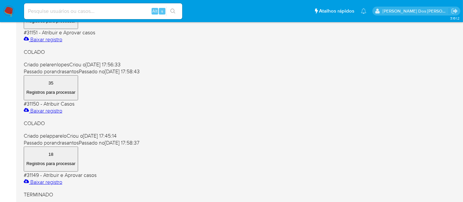
scroll to position [256, 0]
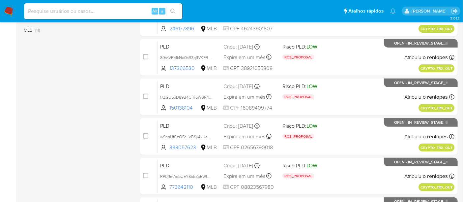
scroll to position [330, 0]
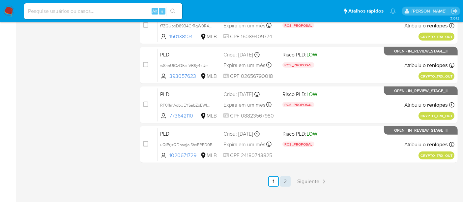
click at [285, 182] on link "2" at bounding box center [285, 181] width 11 height 11
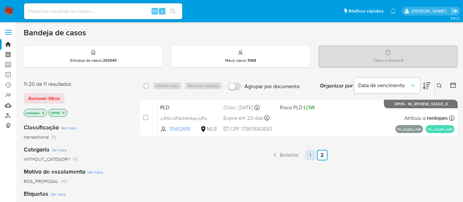
click at [308, 153] on link "1" at bounding box center [310, 155] width 11 height 11
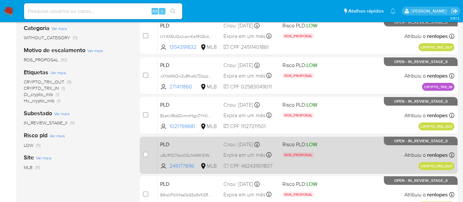
scroll to position [110, 0]
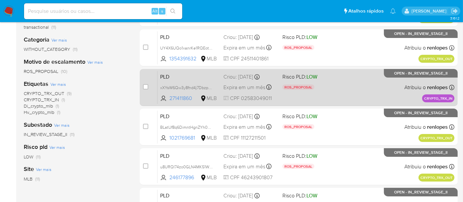
click at [245, 84] on span "Expira em um mês" at bounding box center [245, 87] width 42 height 7
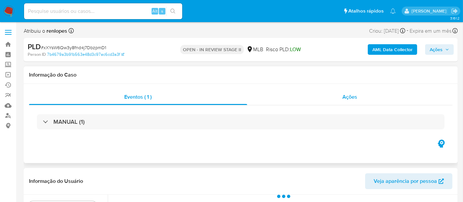
select select "10"
click at [354, 95] on span "Ações" at bounding box center [350, 97] width 15 height 8
